Goal: Find specific page/section: Find specific page/section

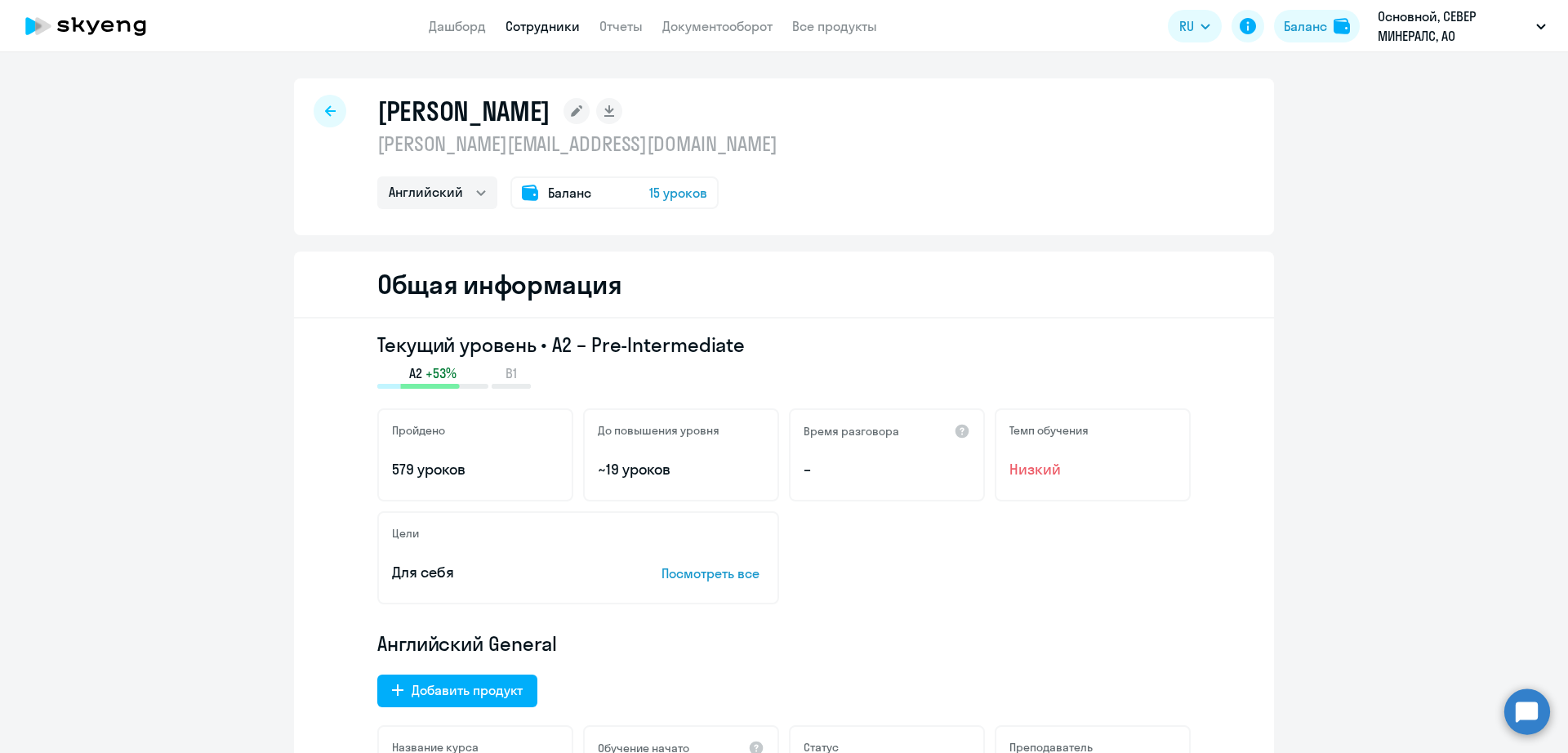
select select "english"
click at [547, 33] on link "Сотрудники" at bounding box center [542, 26] width 74 height 17
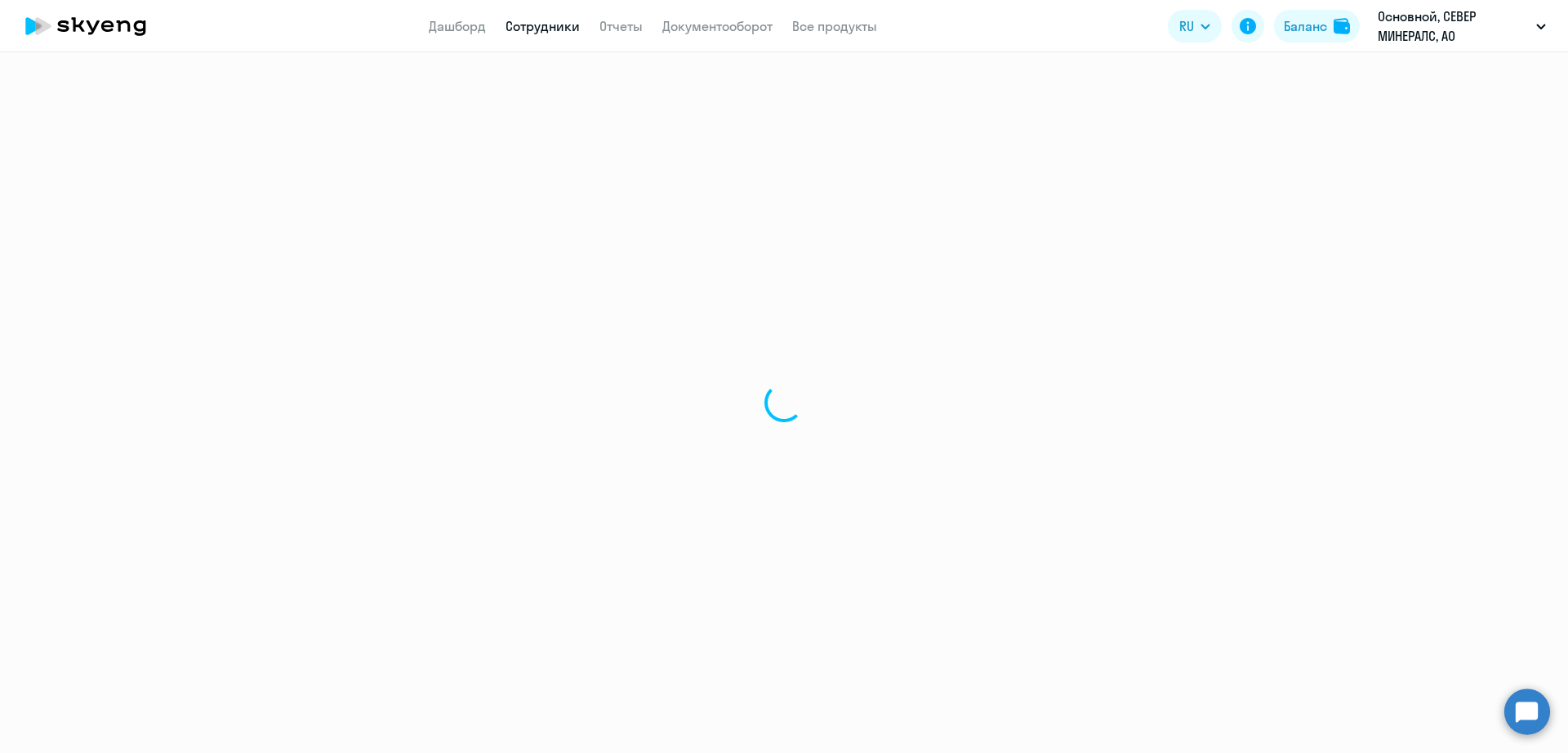
select select "30"
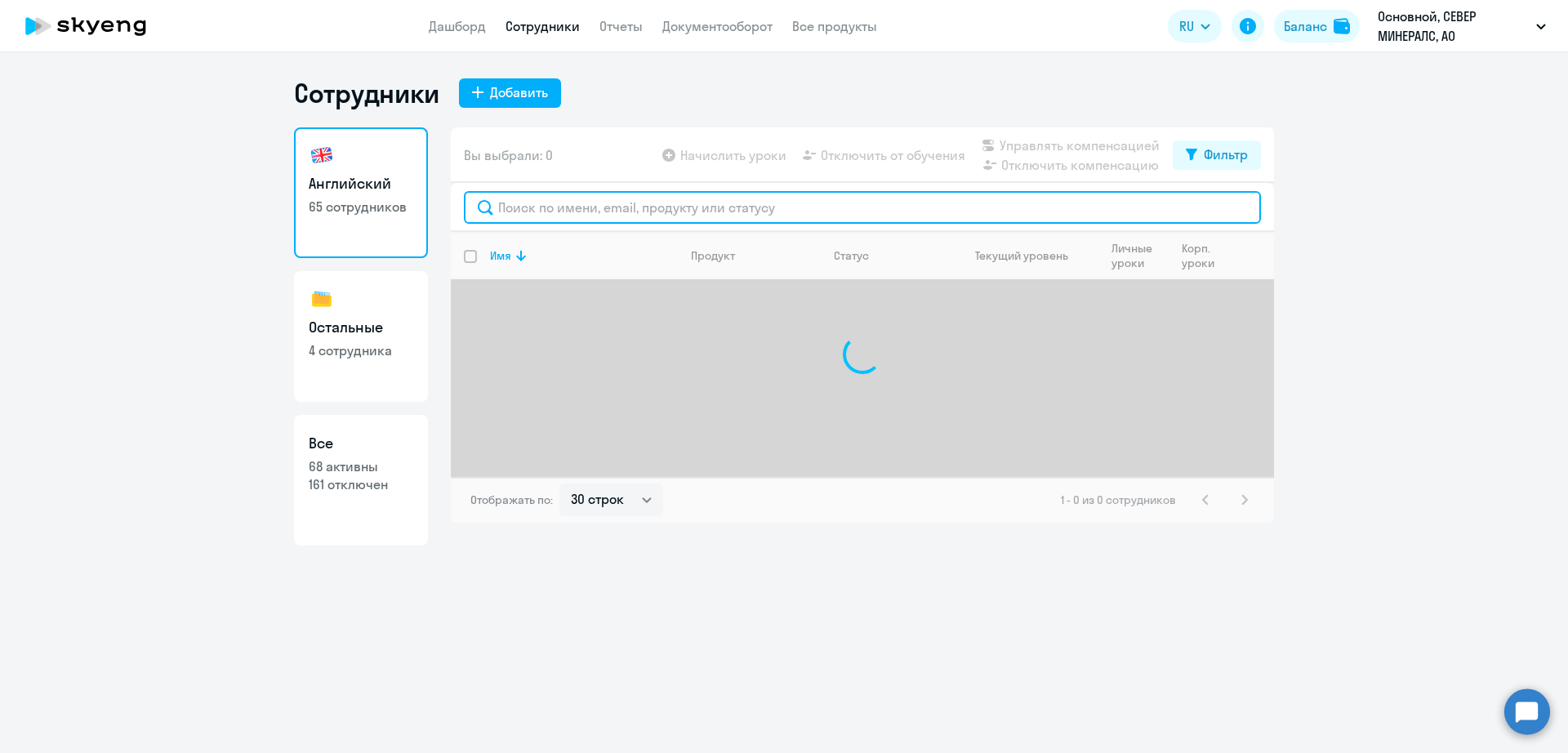
click at [564, 202] on input "text" at bounding box center [863, 207] width 797 height 32
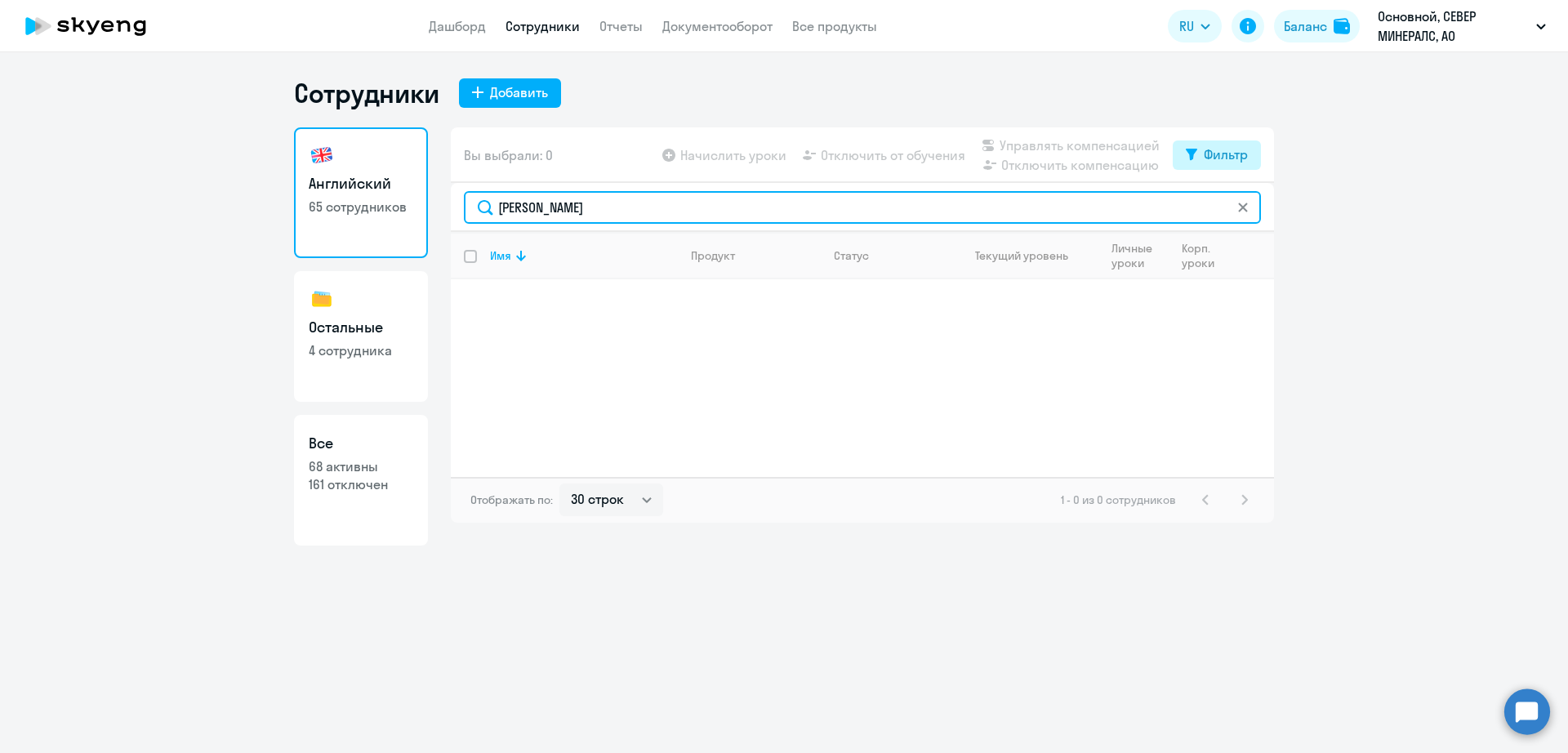
type input "[PERSON_NAME]"
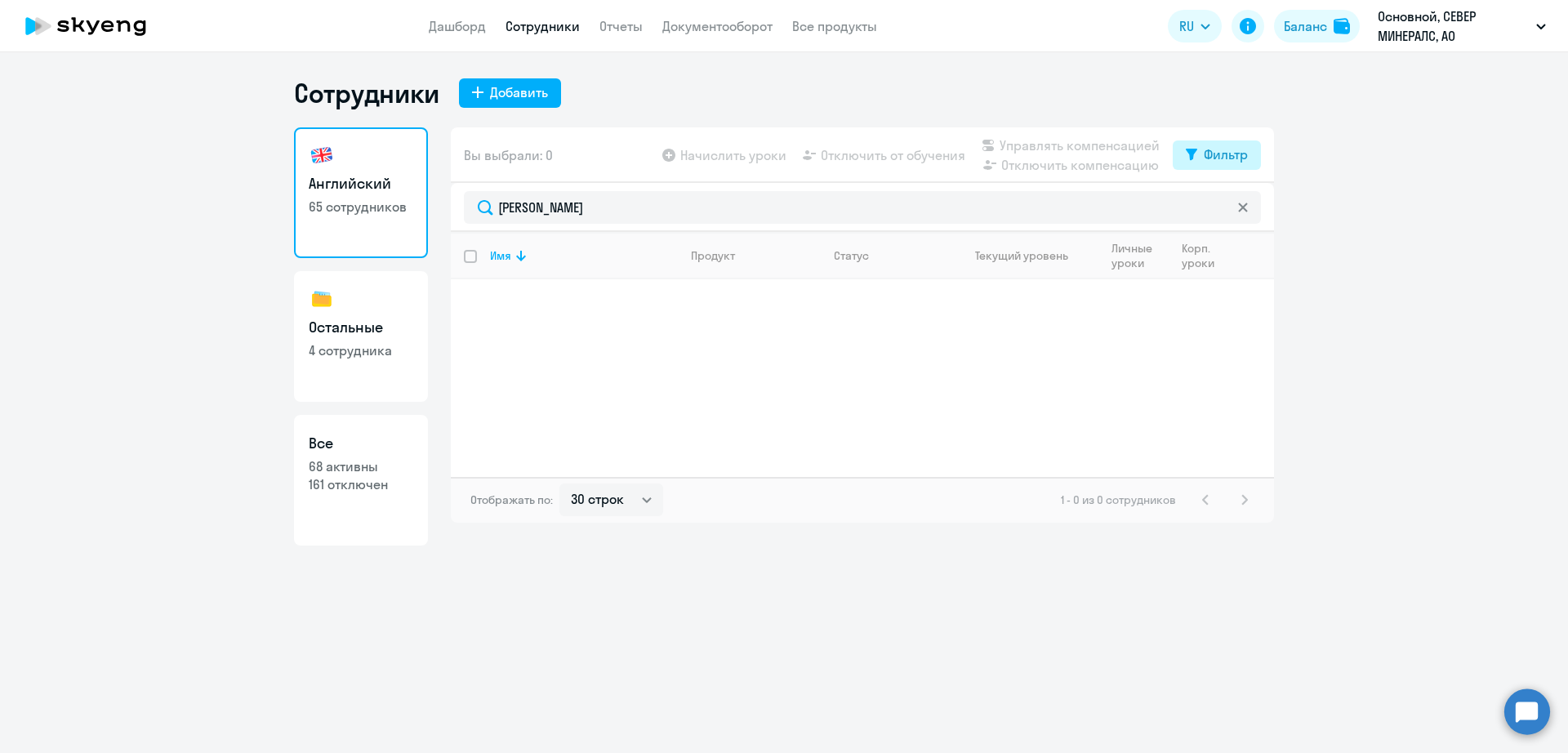
click at [1240, 154] on div "Фильтр" at bounding box center [1225, 154] width 44 height 19
click at [1240, 214] on span at bounding box center [1234, 208] width 28 height 17
click at [1220, 208] on input "checkbox" at bounding box center [1219, 208] width 1 height 1
checkbox input "true"
